Goal: Task Accomplishment & Management: Use online tool/utility

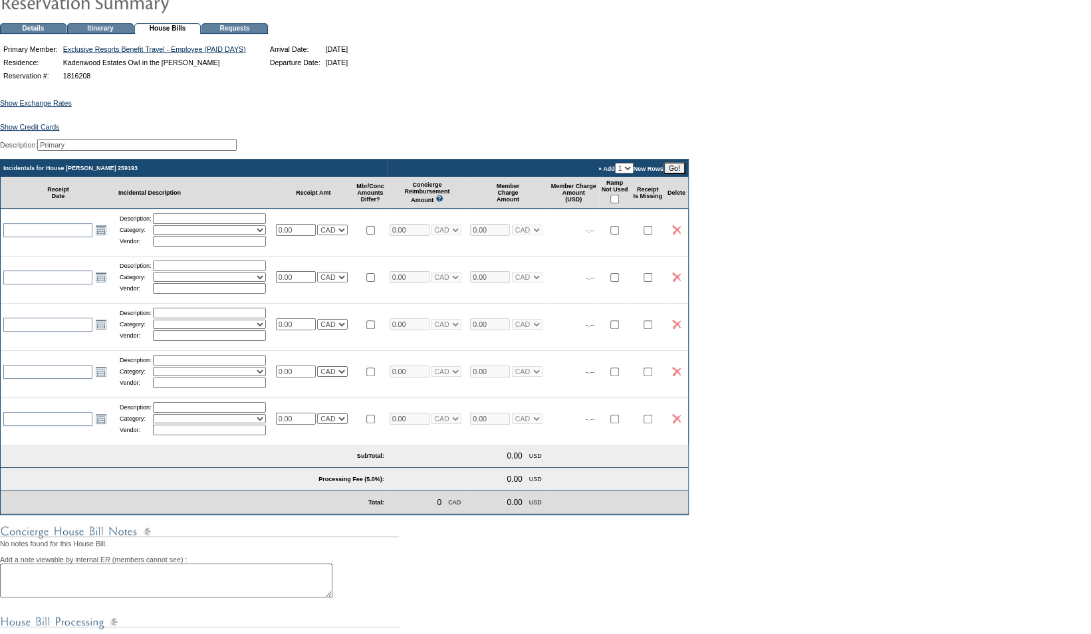
scroll to position [108, 0]
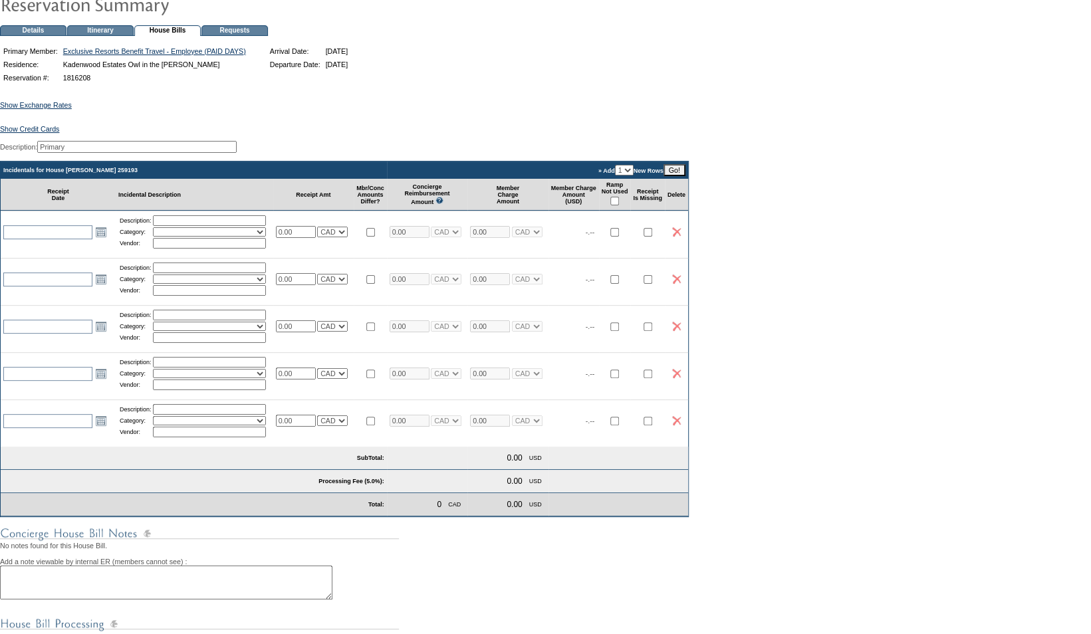
click at [619, 205] on input "checkbox" at bounding box center [614, 201] width 9 height 9
checkbox input "true"
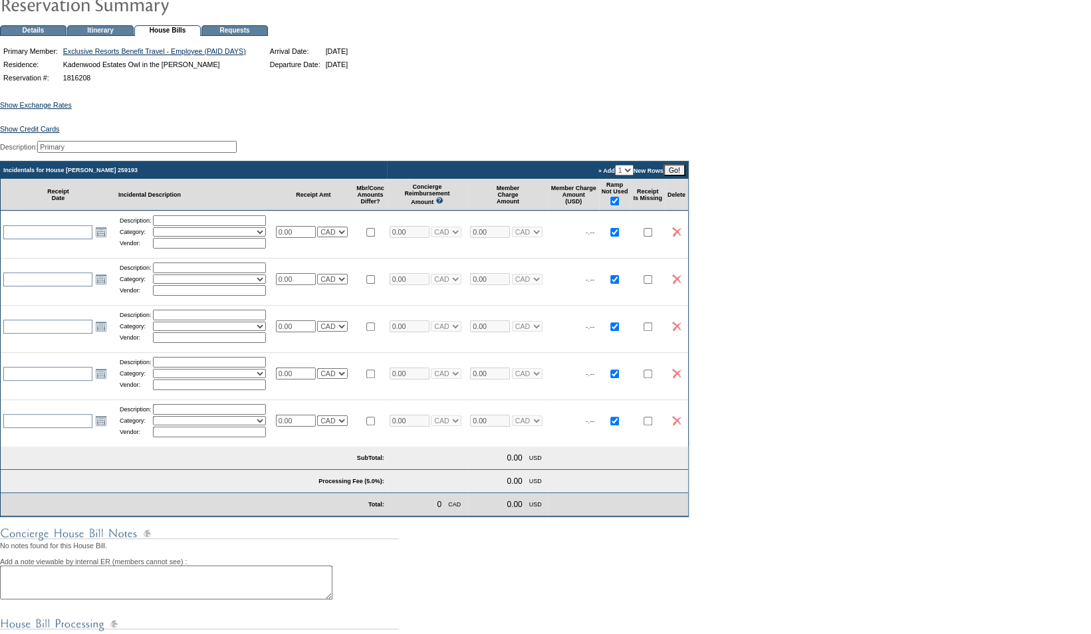
checkbox input "true"
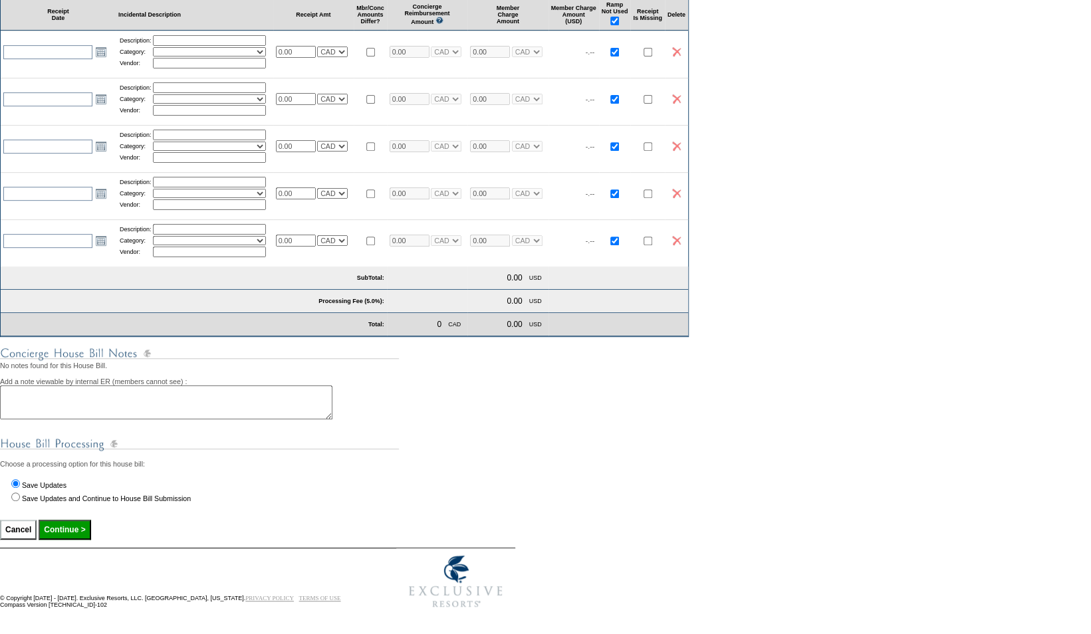
click at [76, 532] on input "Continue >" at bounding box center [65, 530] width 52 height 20
type input "Processing..."
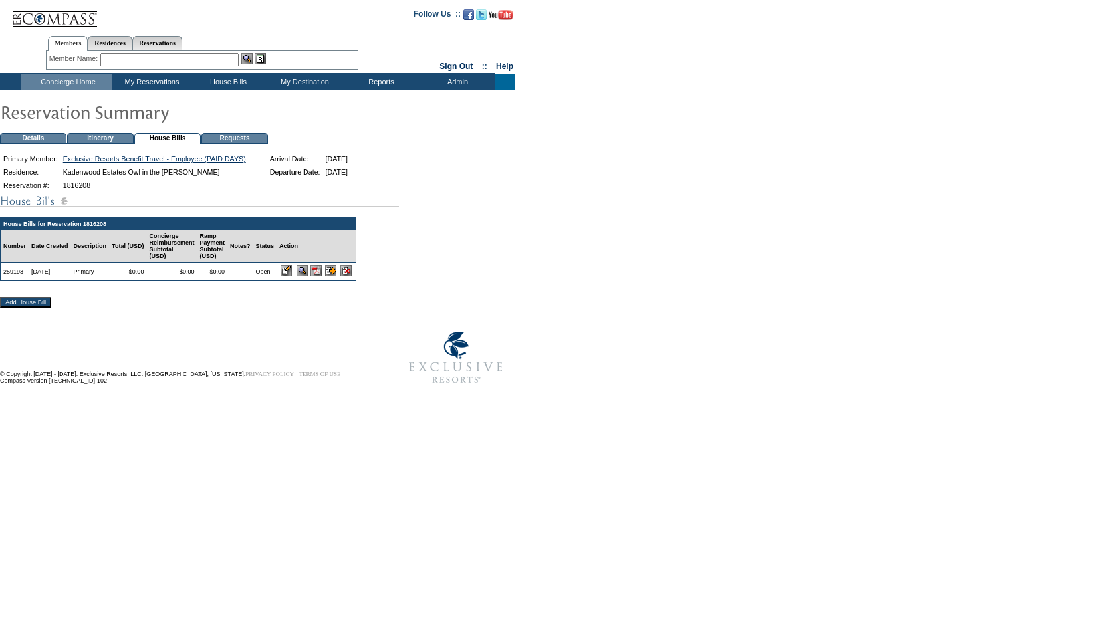
click at [356, 275] on td at bounding box center [315, 272] width 79 height 18
click at [336, 275] on input "image" at bounding box center [330, 270] width 11 height 11
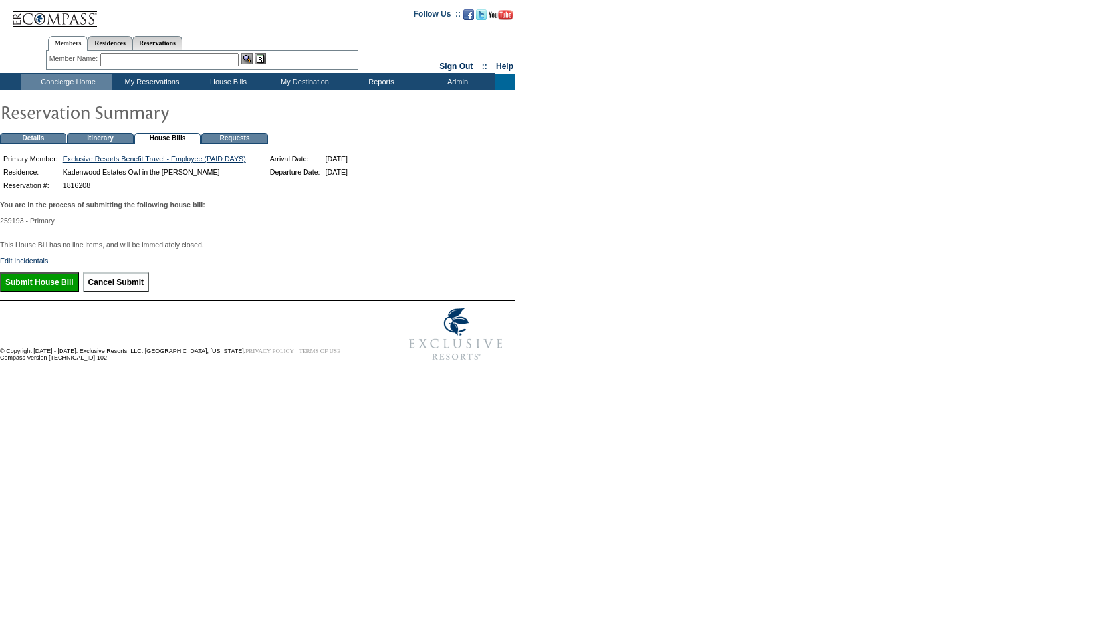
click at [41, 292] on input "Submit House Bill" at bounding box center [39, 282] width 79 height 20
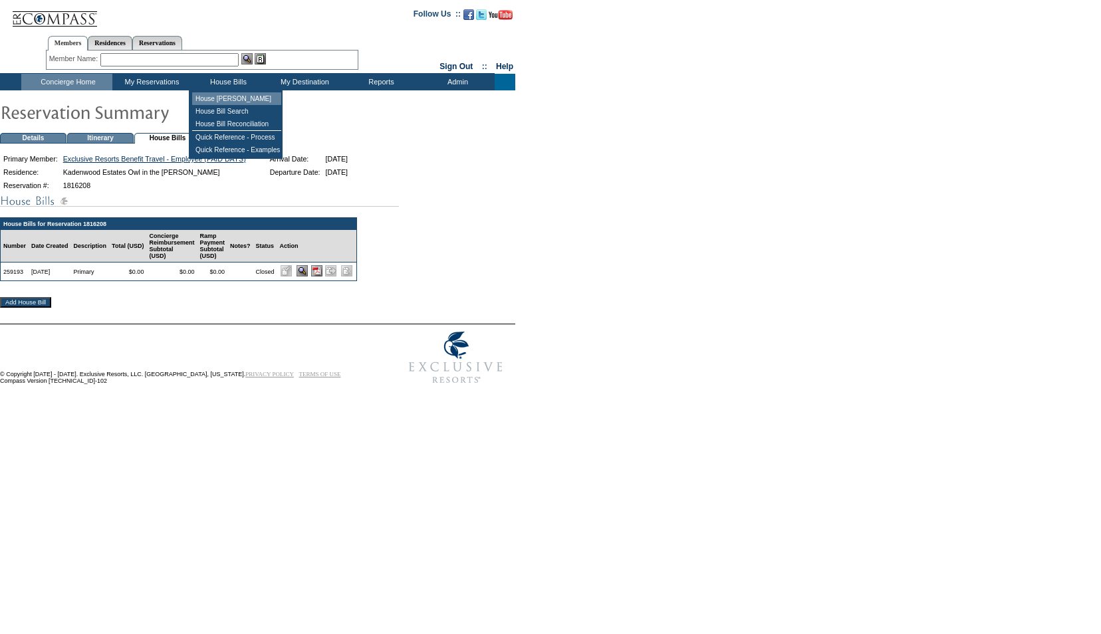
click at [239, 103] on td "House [PERSON_NAME]" at bounding box center [236, 98] width 89 height 13
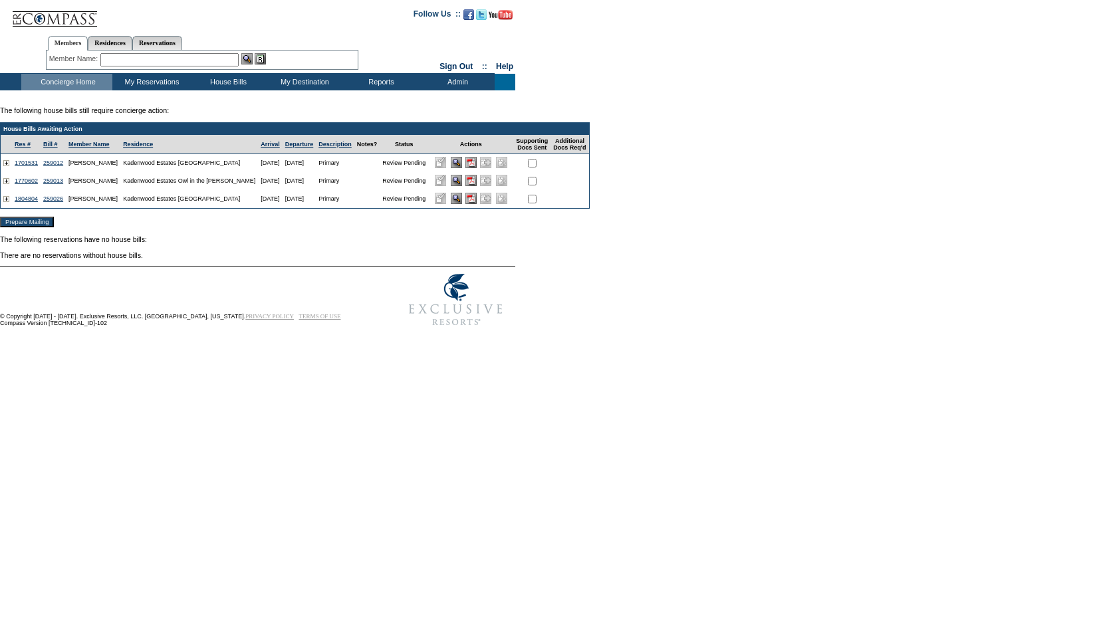
click at [536, 167] on input "checkbox" at bounding box center [532, 163] width 9 height 9
checkbox input "true"
click at [536, 185] on input "checkbox" at bounding box center [532, 181] width 9 height 9
checkbox input "true"
click at [536, 198] on input "checkbox" at bounding box center [532, 199] width 9 height 9
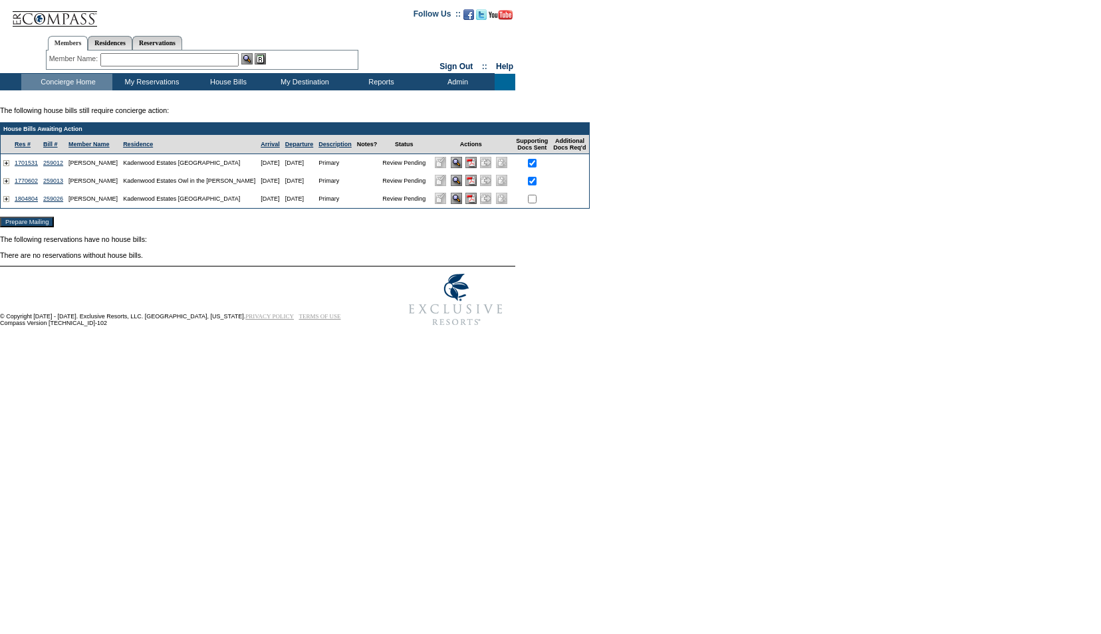
checkbox input "true"
click at [23, 225] on input "Prepare Mailing" at bounding box center [27, 222] width 54 height 11
